Goal: Find specific page/section

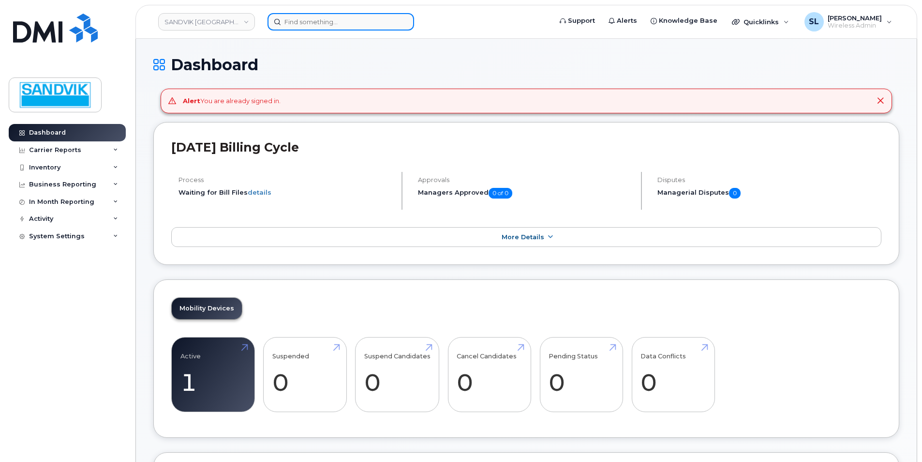
click at [296, 27] on input at bounding box center [341, 21] width 147 height 17
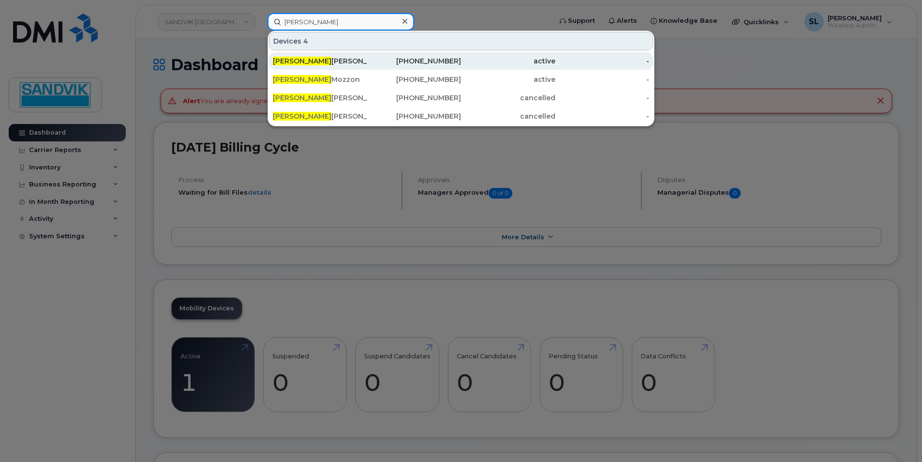
type input "frank"
click at [280, 61] on span "Frank" at bounding box center [302, 61] width 59 height 9
